Goal: Task Accomplishment & Management: Use online tool/utility

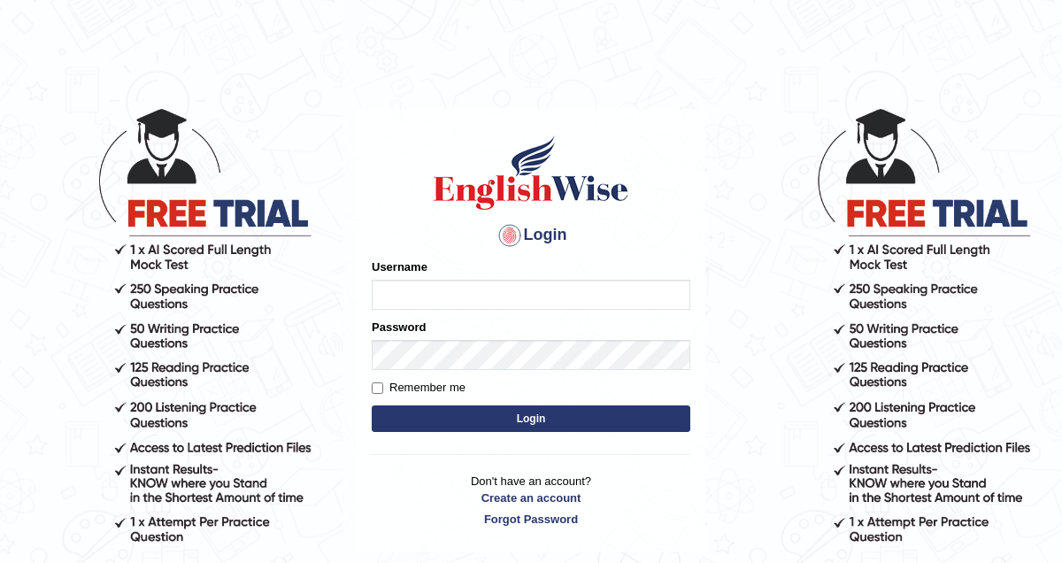
type input "pem2025"
click at [428, 412] on button "Login" at bounding box center [531, 418] width 319 height 27
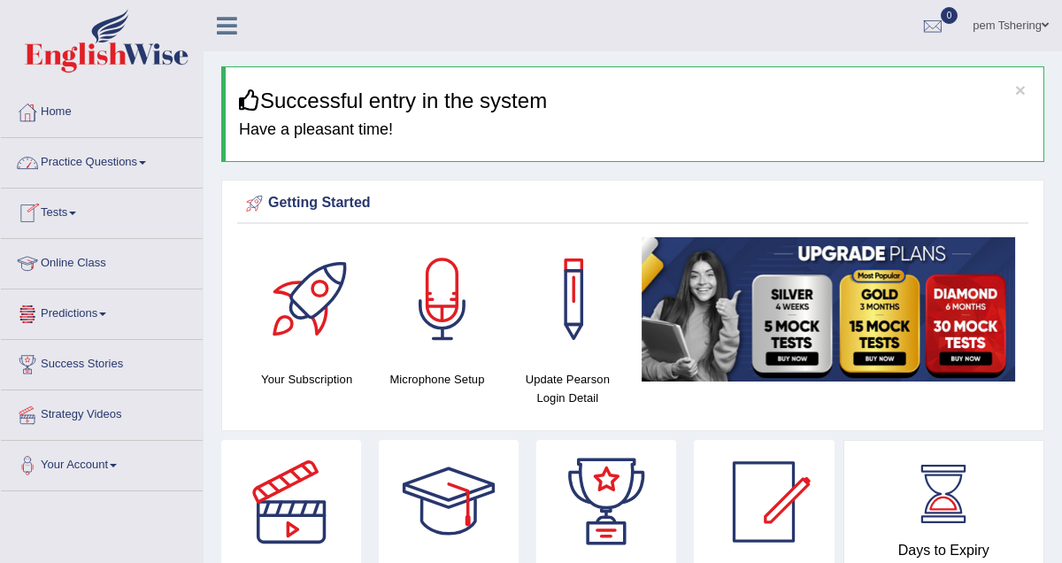
click at [102, 261] on link "Online Class" at bounding box center [102, 261] width 202 height 44
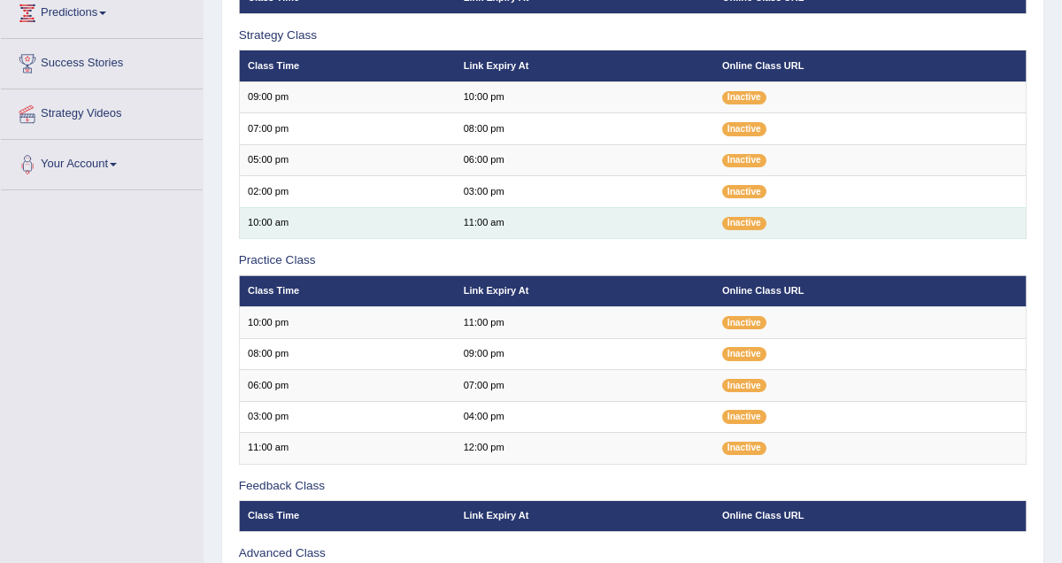
scroll to position [485, 0]
